Goal: Task Accomplishment & Management: Complete application form

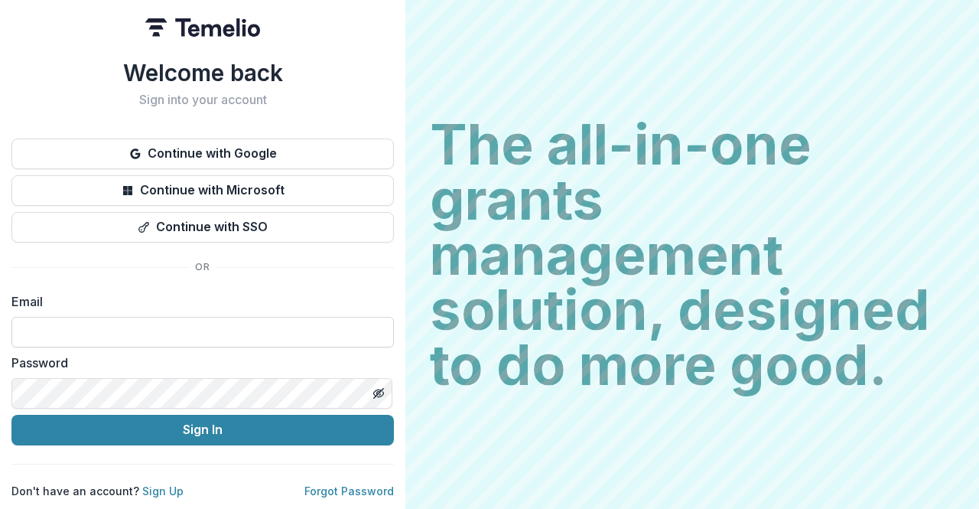
click at [206, 322] on input at bounding box center [202, 332] width 382 height 31
type input "**********"
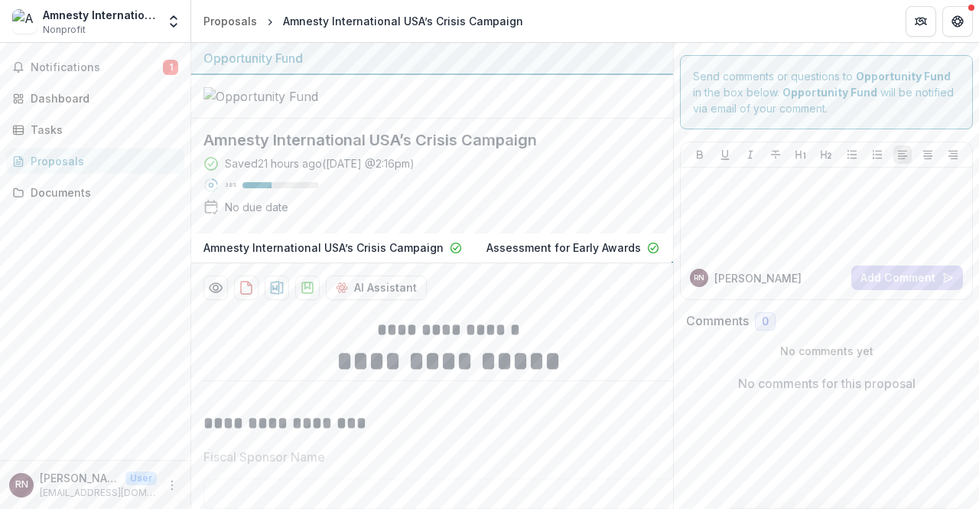
click at [35, 280] on div "Notifications 1 Dashboard Tasks Proposals Documents" at bounding box center [95, 251] width 190 height 417
drag, startPoint x: 11, startPoint y: 255, endPoint x: 32, endPoint y: 195, distance: 63.4
click at [11, 255] on div "Notifications 1 Dashboard Tasks Proposals Documents" at bounding box center [95, 251] width 190 height 417
click at [45, 128] on div "Tasks" at bounding box center [101, 130] width 141 height 16
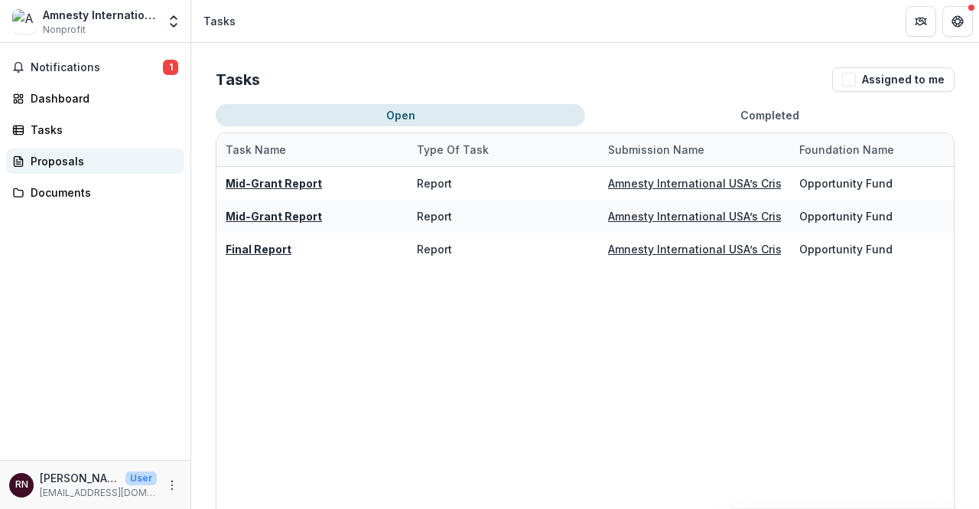
click at [55, 167] on div "Proposals" at bounding box center [101, 161] width 141 height 16
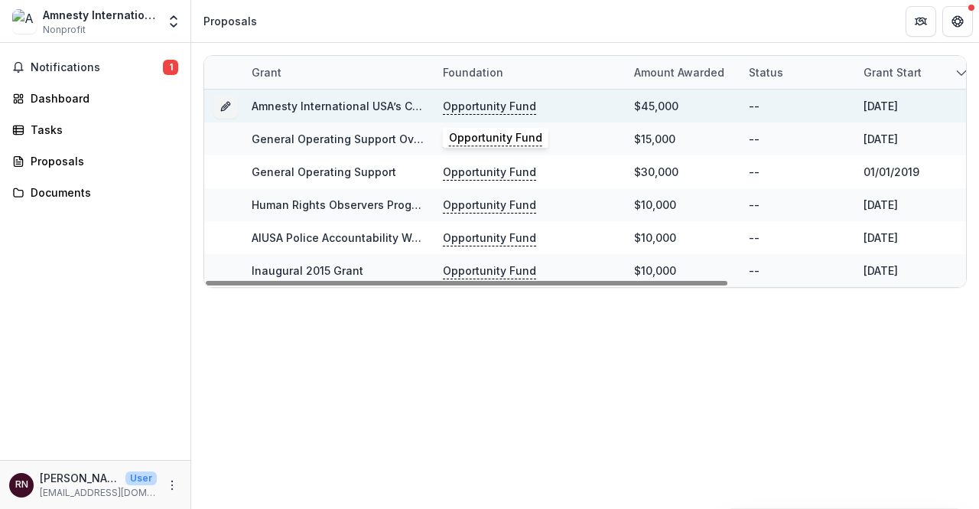
click at [503, 105] on p "Opportunity Fund" at bounding box center [489, 106] width 93 height 17
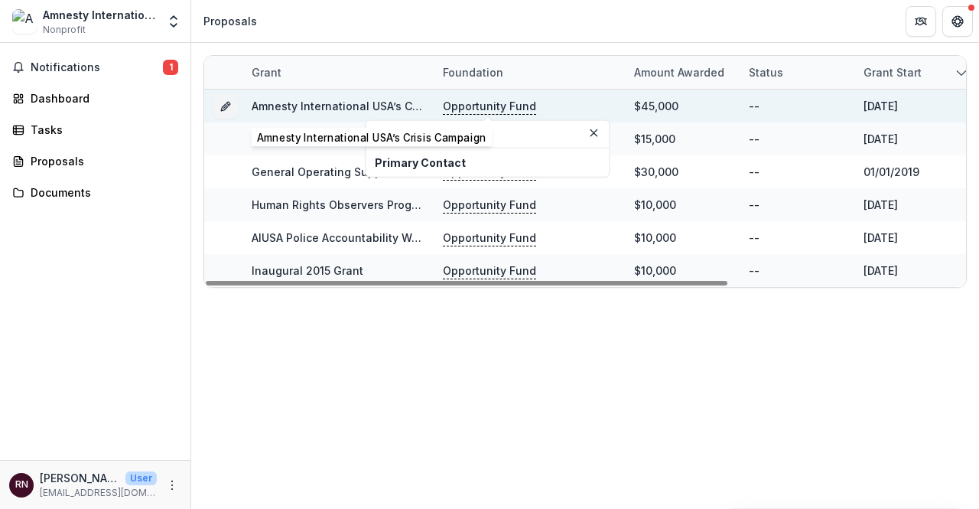
click at [375, 103] on link "Amnesty International USA’s Crisis Campaign" at bounding box center [372, 105] width 240 height 13
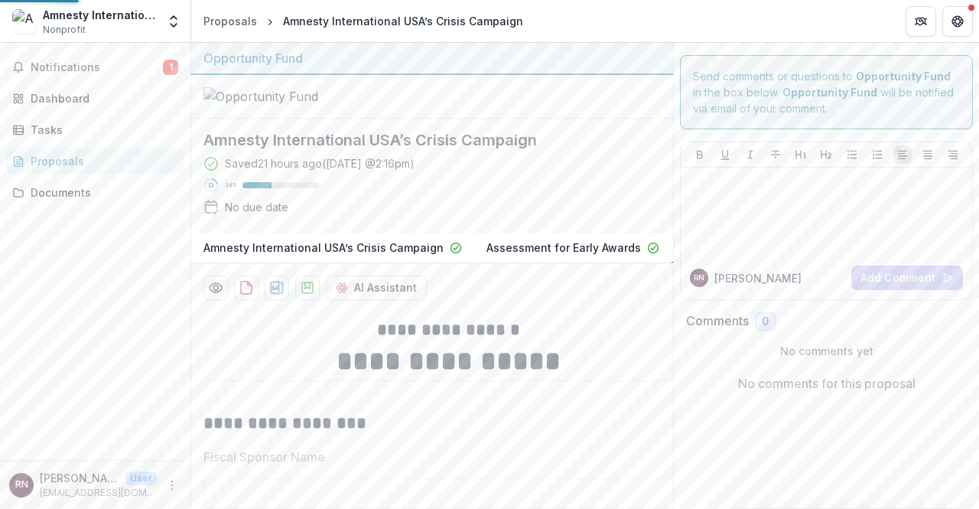
type input "*******"
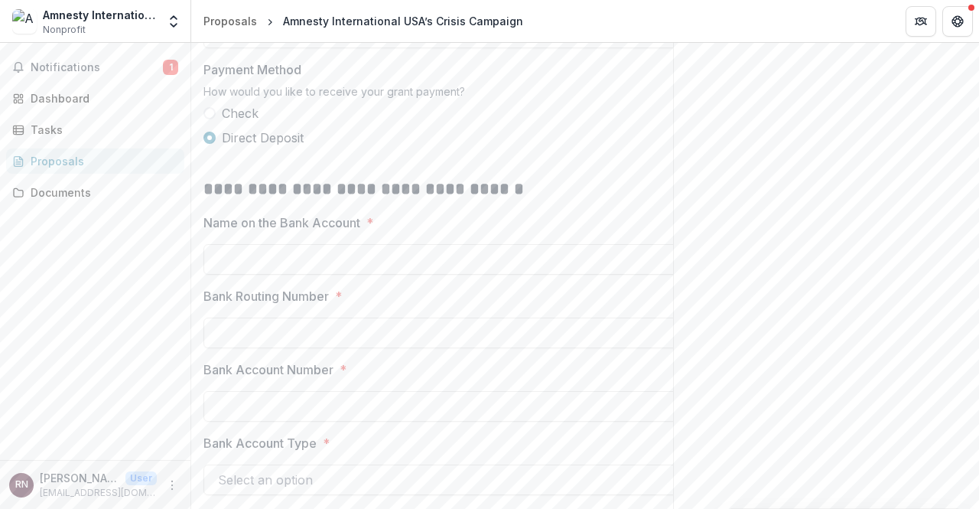
scroll to position [1434, 0]
